Goal: Information Seeking & Learning: Learn about a topic

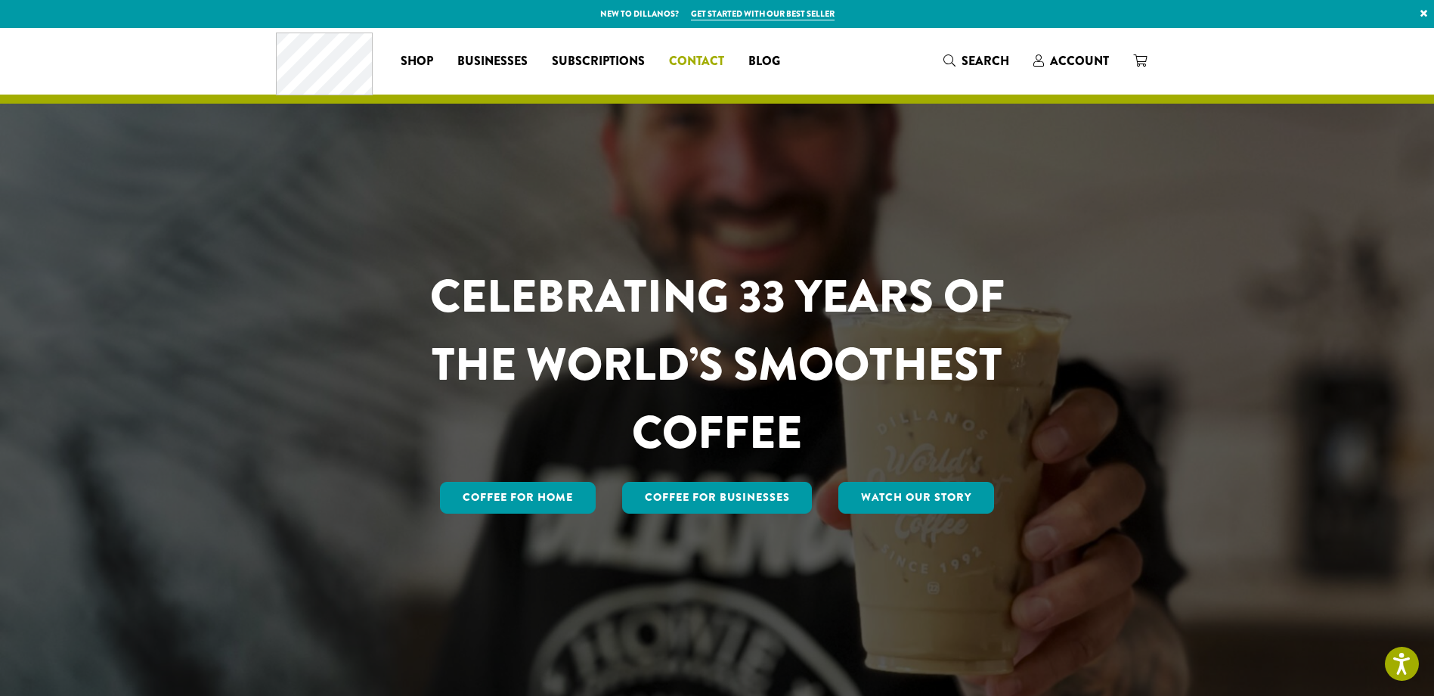
click at [713, 70] on span "Contact" at bounding box center [696, 61] width 55 height 19
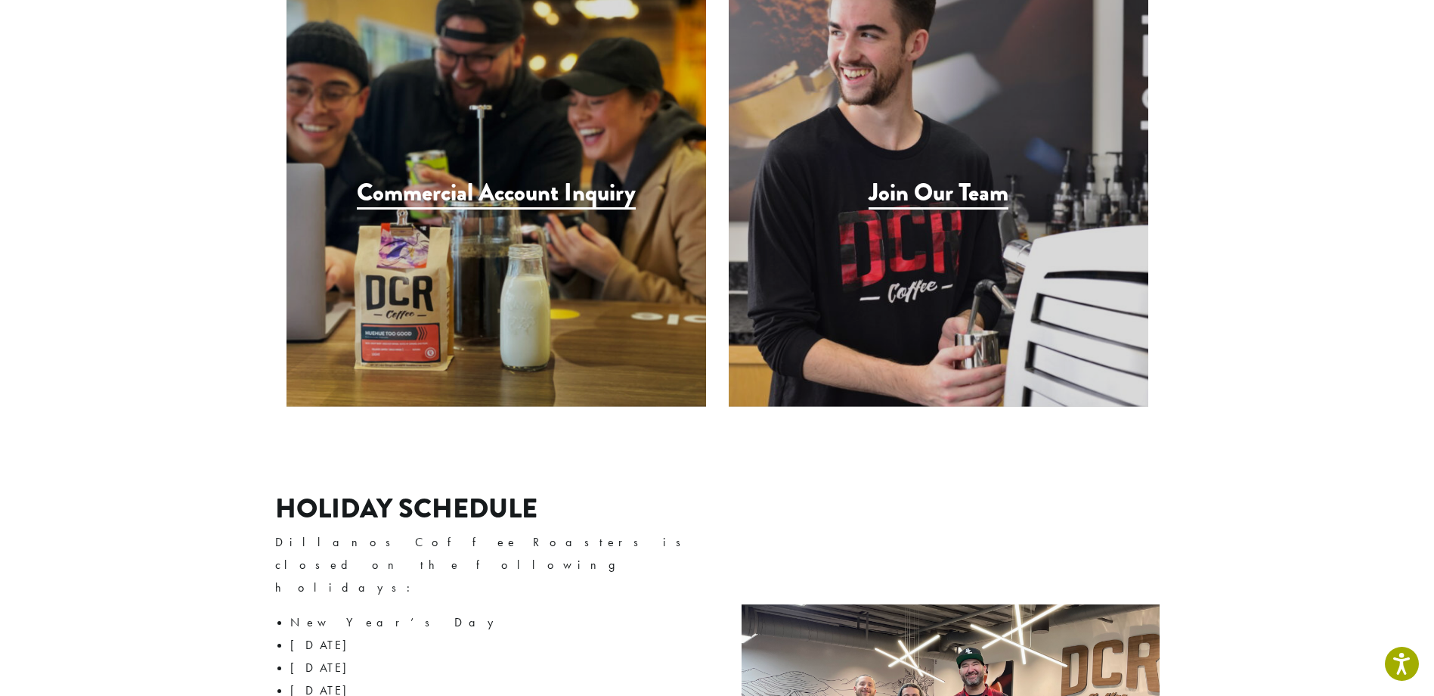
scroll to position [1664, 0]
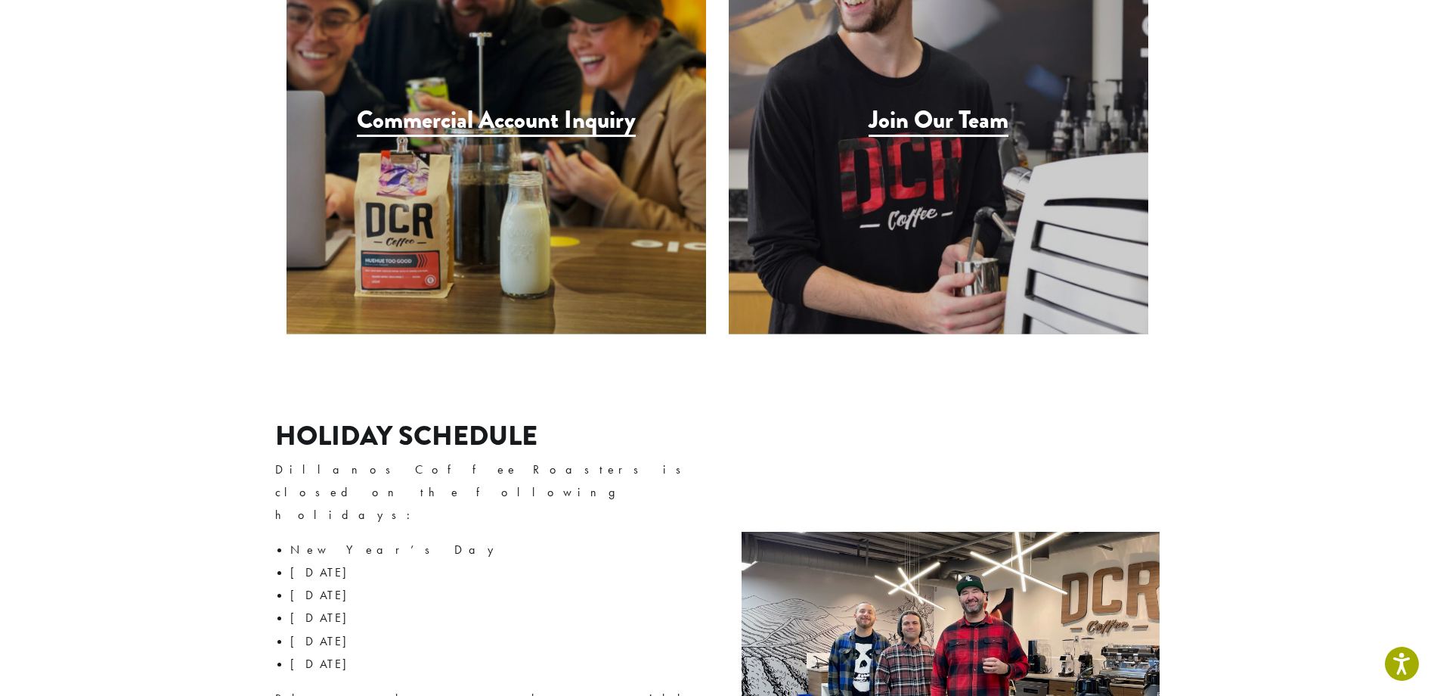
click at [948, 106] on h3 "Join Our Team" at bounding box center [939, 121] width 140 height 31
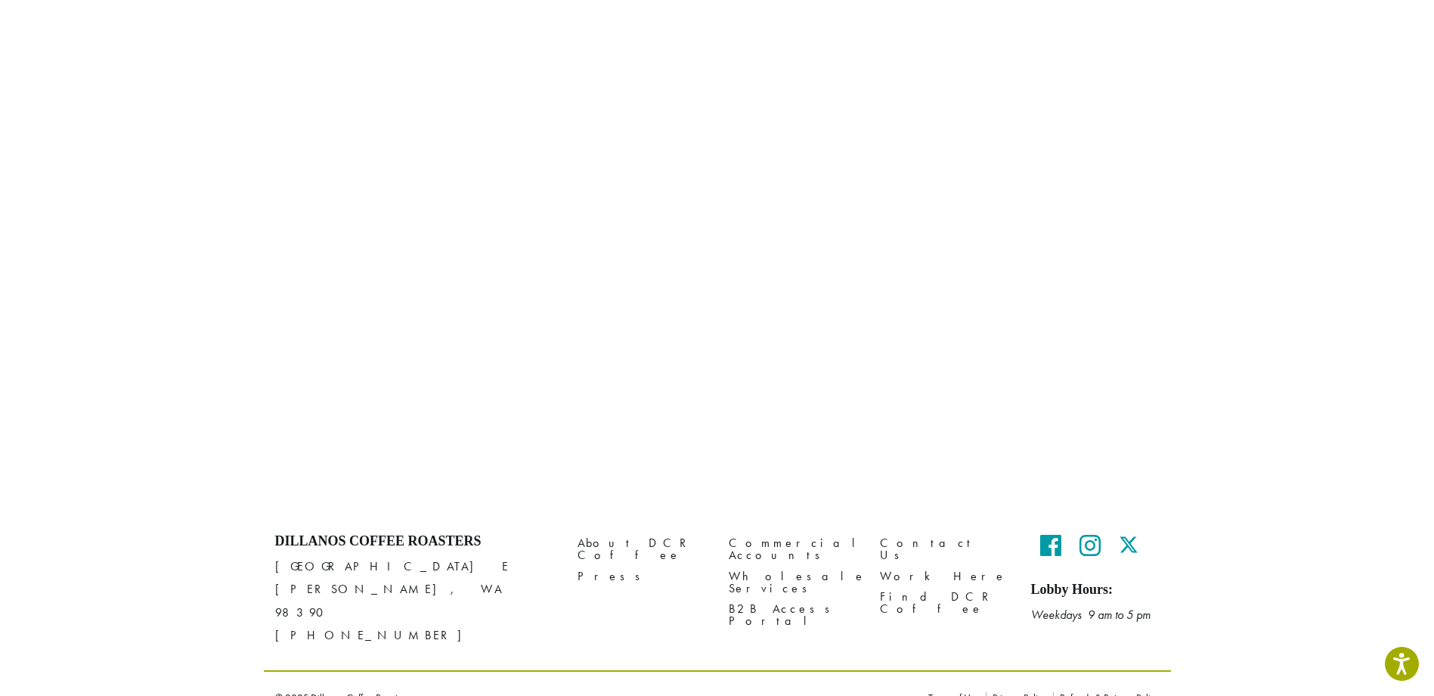
scroll to position [504, 0]
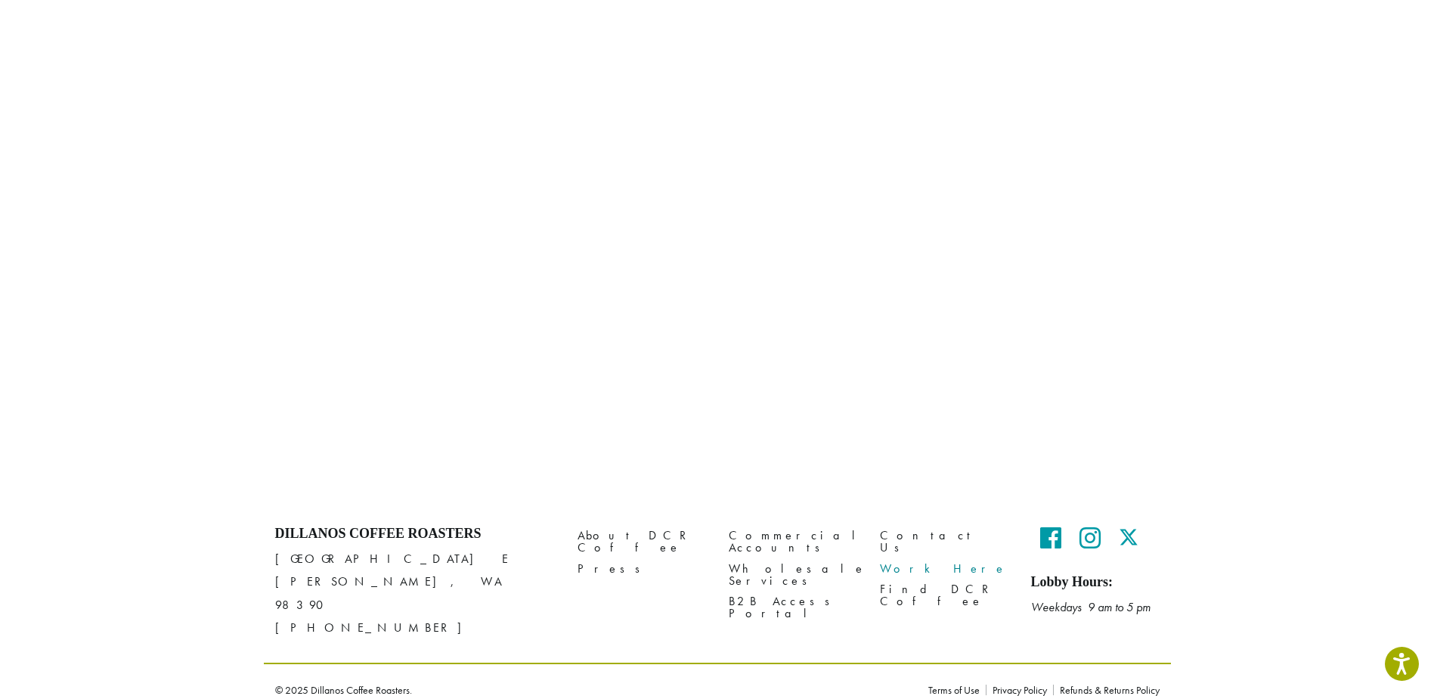
click at [915, 558] on link "Work Here" at bounding box center [944, 568] width 129 height 20
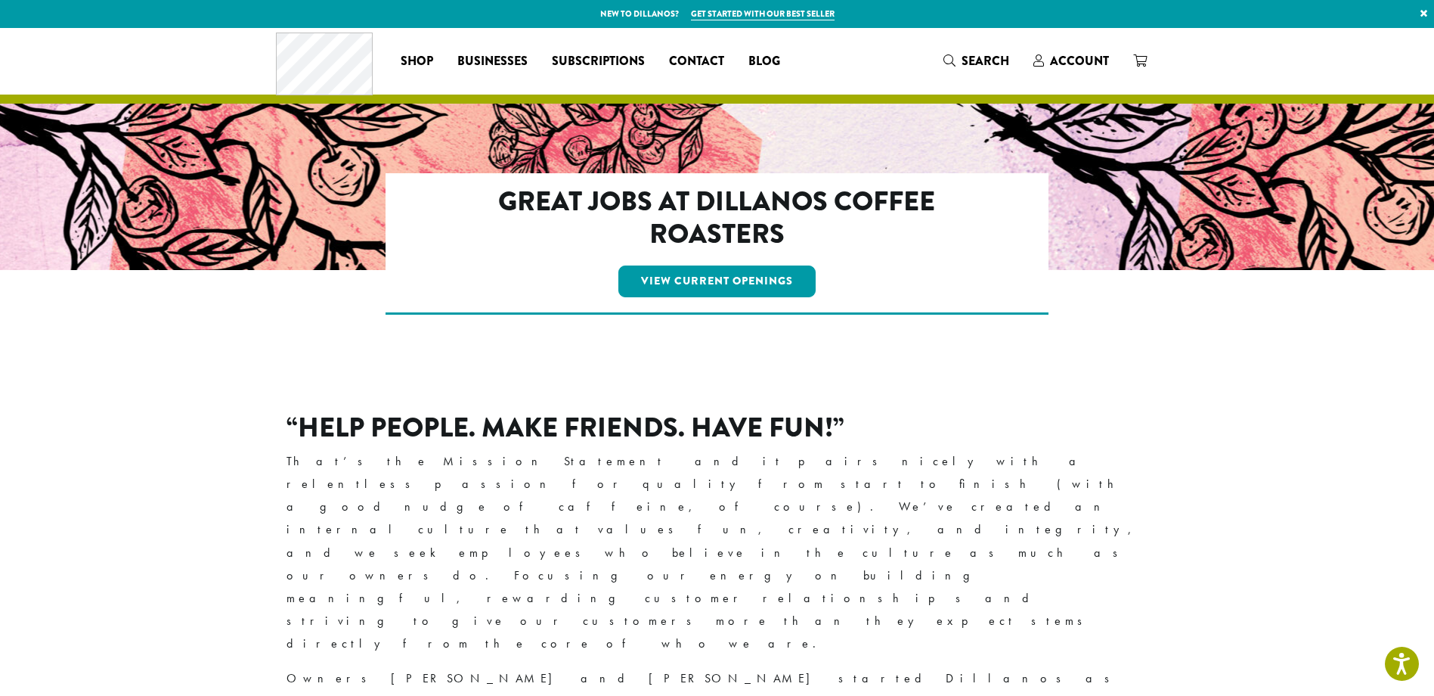
click at [766, 300] on div "View Current Openings" at bounding box center [717, 281] width 533 height 38
click at [764, 281] on link "View Current Openings" at bounding box center [717, 281] width 197 height 32
